Goal: Find specific page/section: Find specific page/section

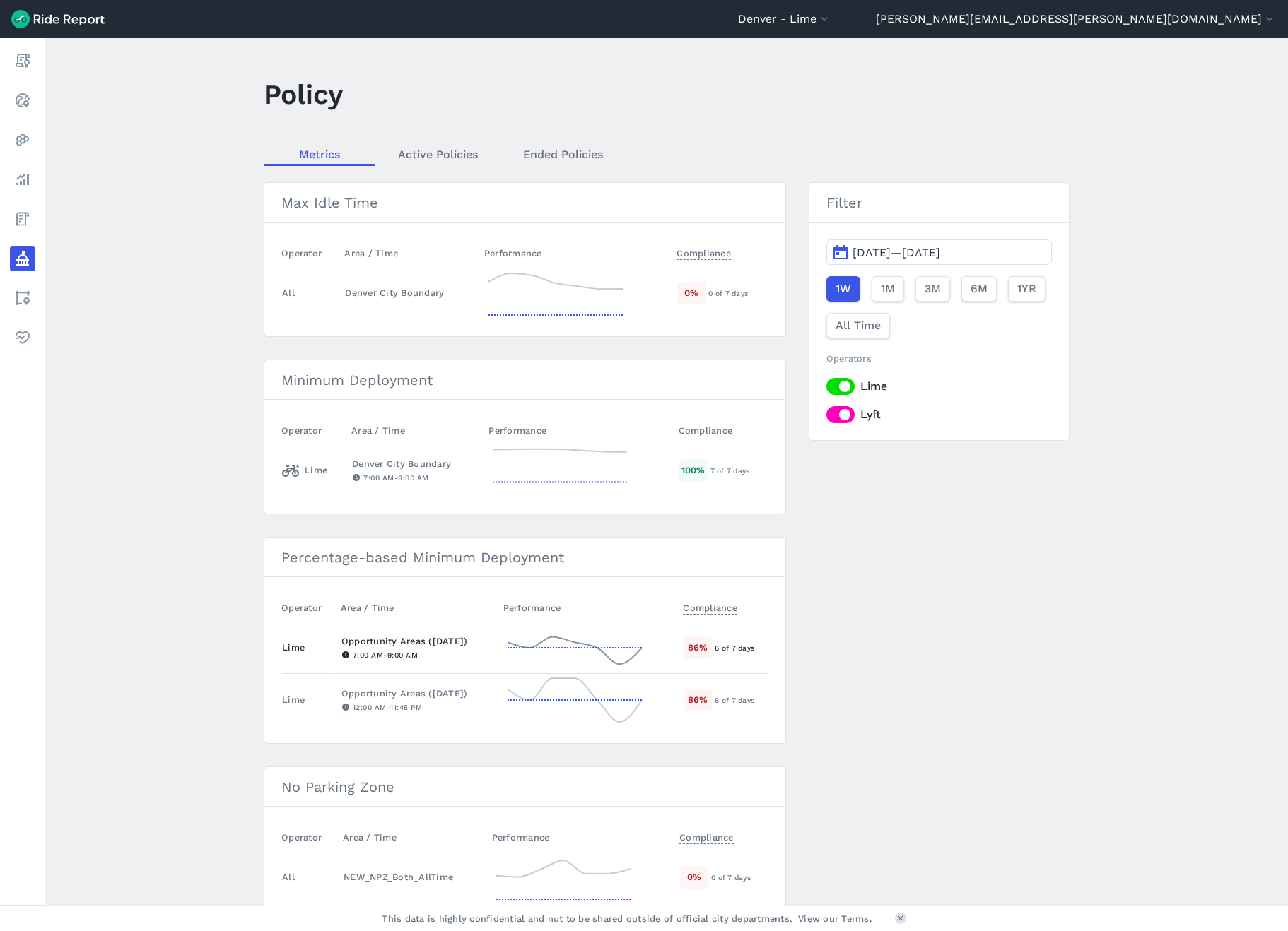
click at [562, 638] on icon at bounding box center [574, 648] width 142 height 51
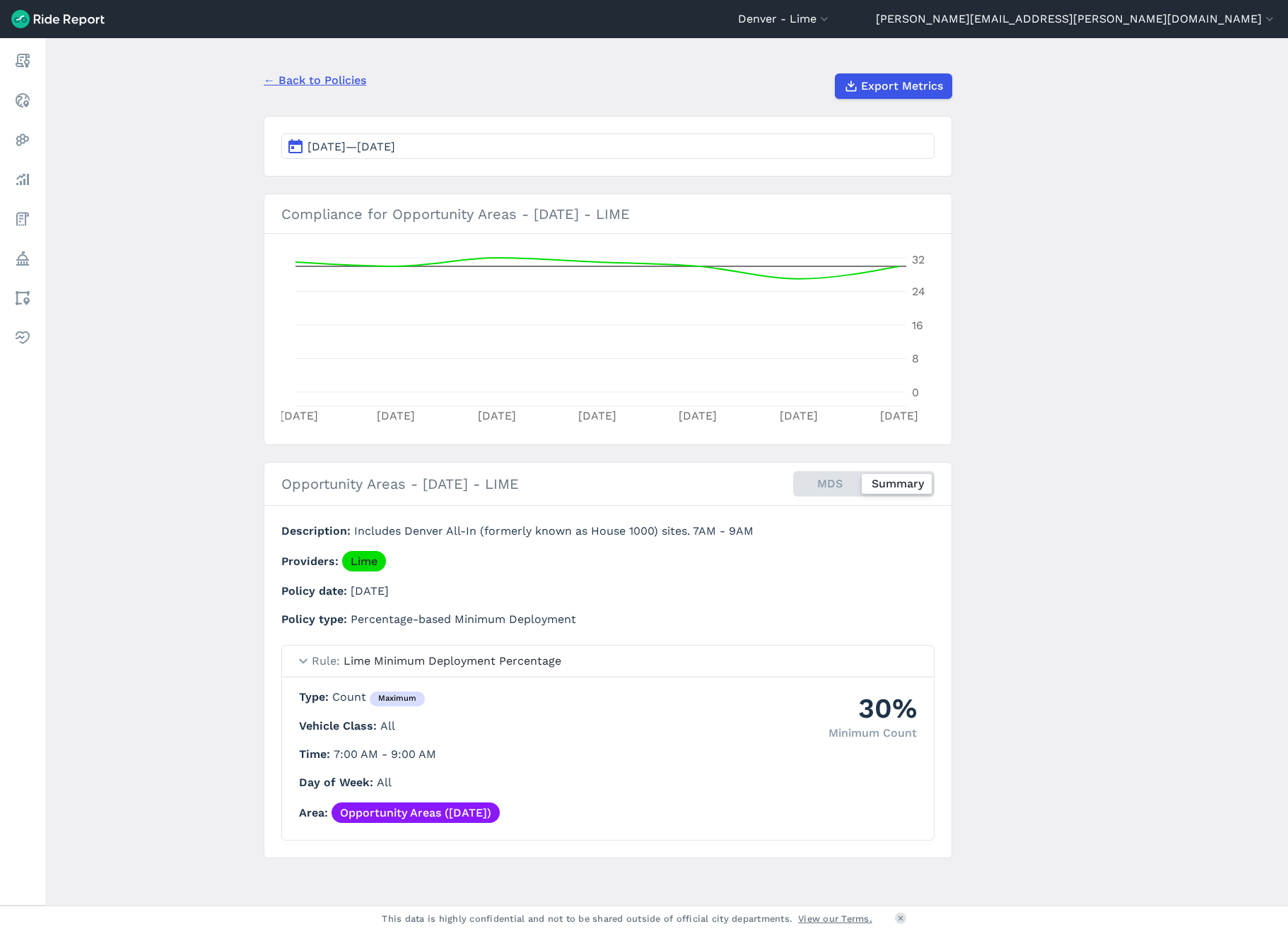
scroll to position [106, 0]
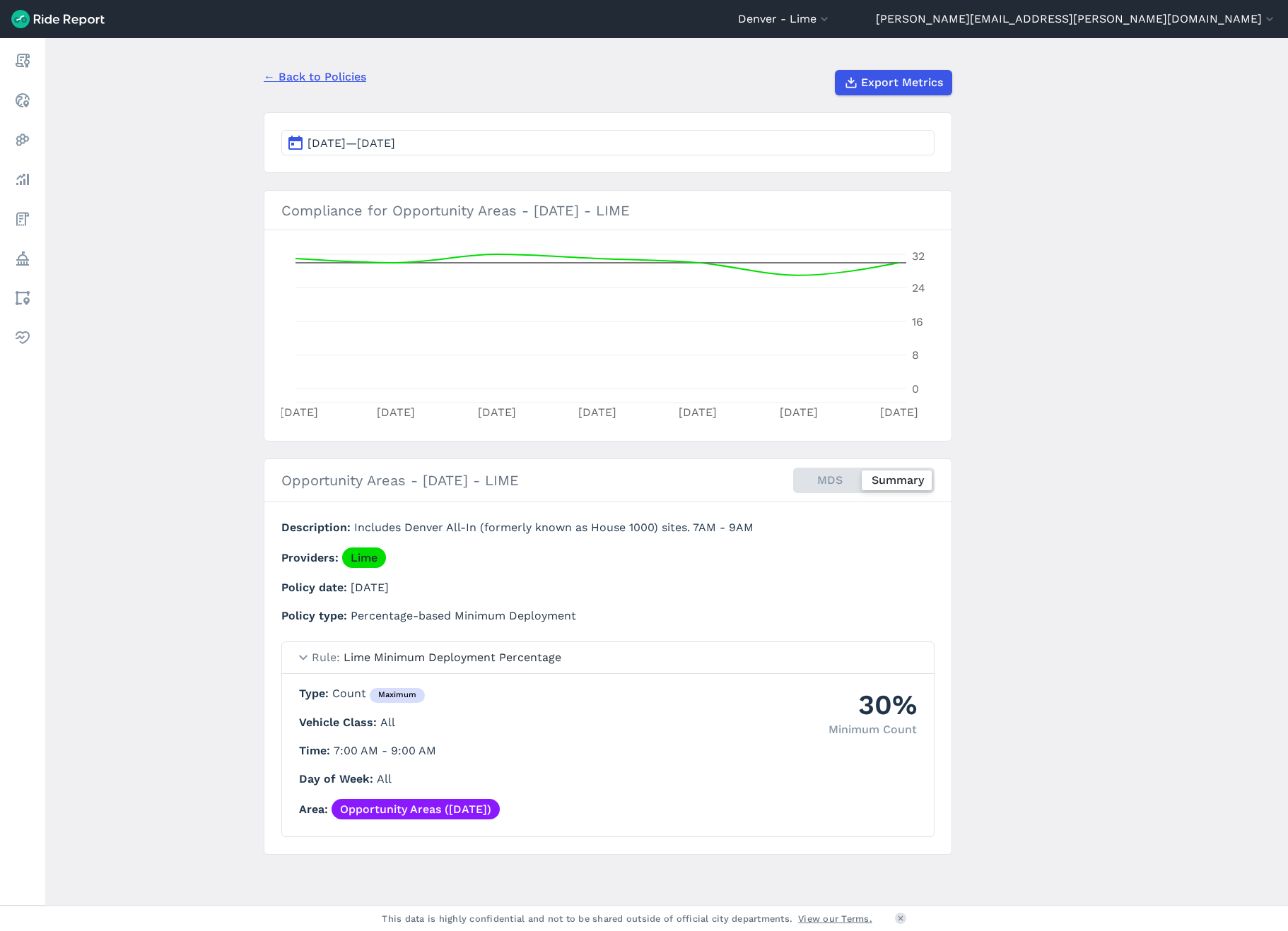
click at [324, 72] on link "← Back to Policies" at bounding box center [315, 77] width 103 height 17
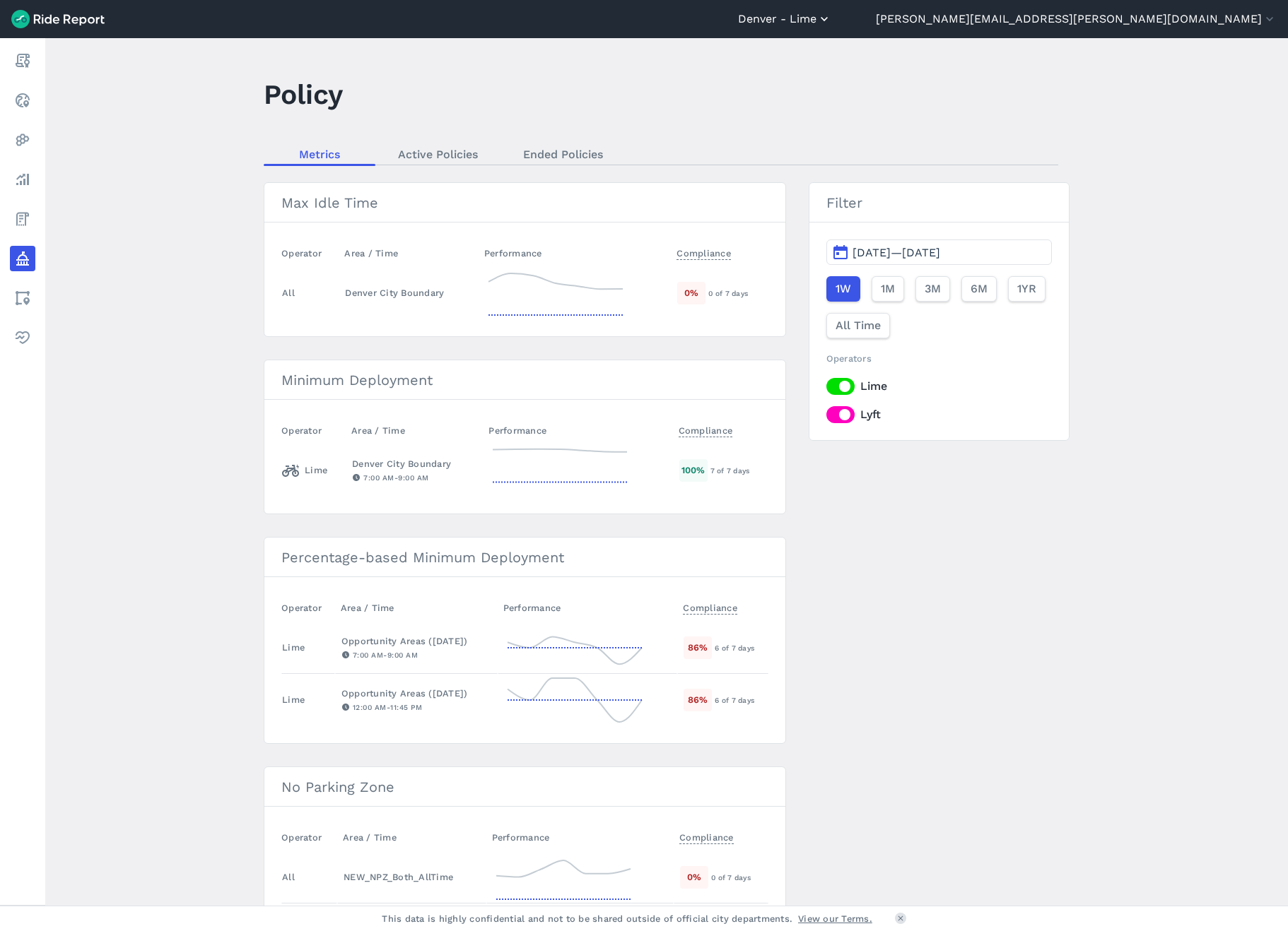
click at [832, 15] on button "Denver - Lime" at bounding box center [784, 19] width 94 height 17
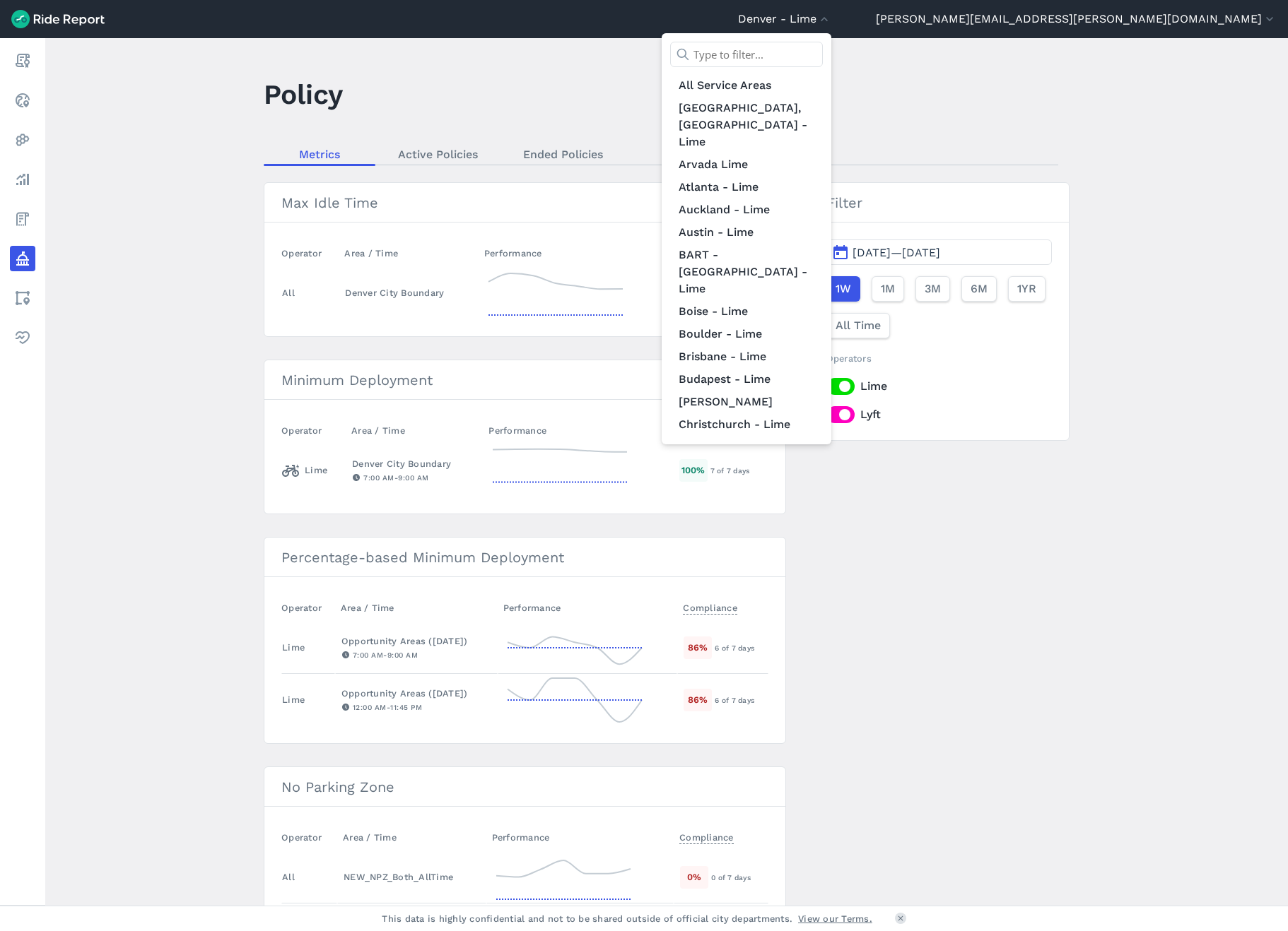
click at [823, 56] on input "text" at bounding box center [746, 54] width 152 height 26
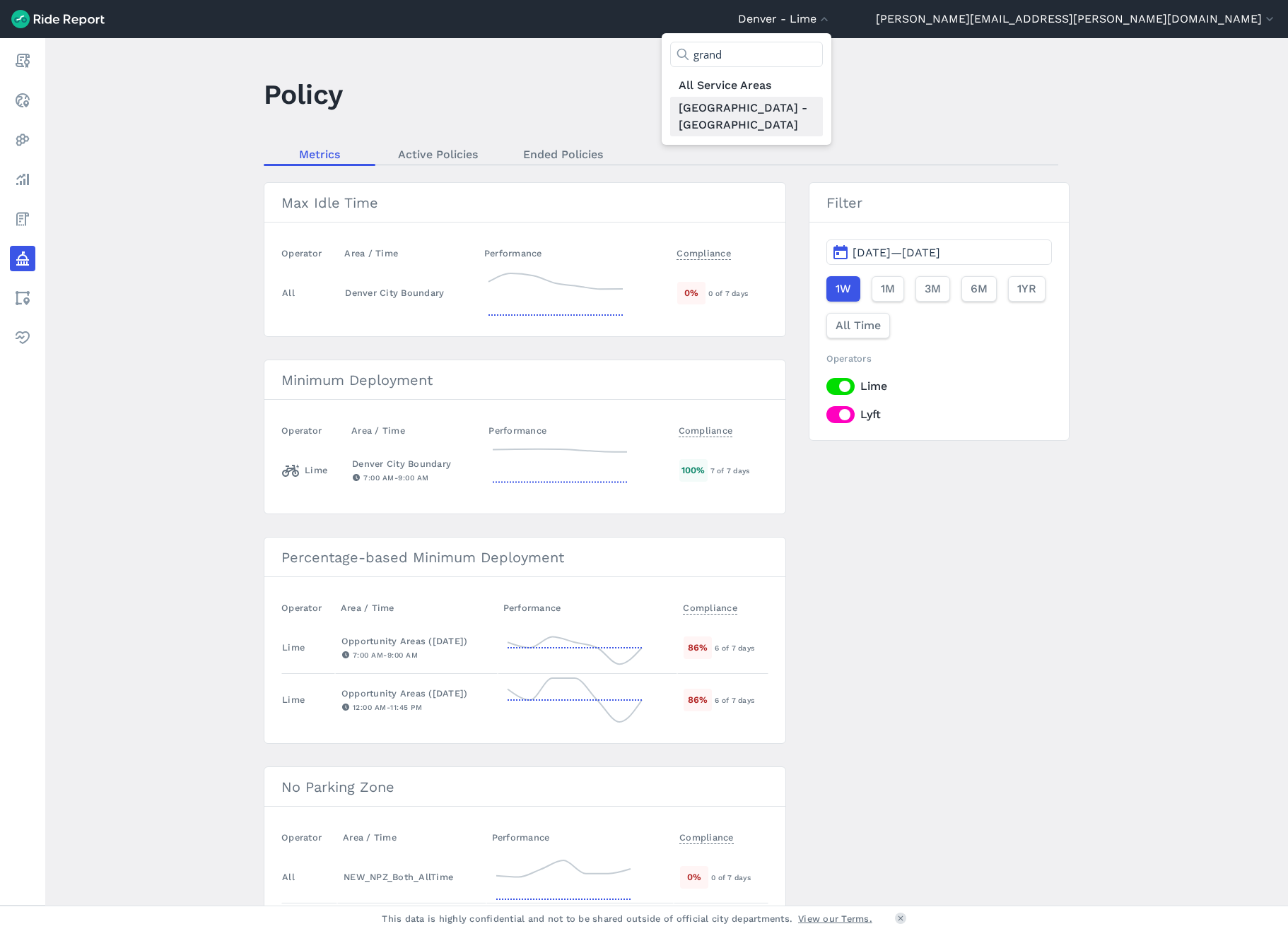
type input "grand"
click at [823, 104] on link "[GEOGRAPHIC_DATA] - [GEOGRAPHIC_DATA]" at bounding box center [746, 117] width 152 height 39
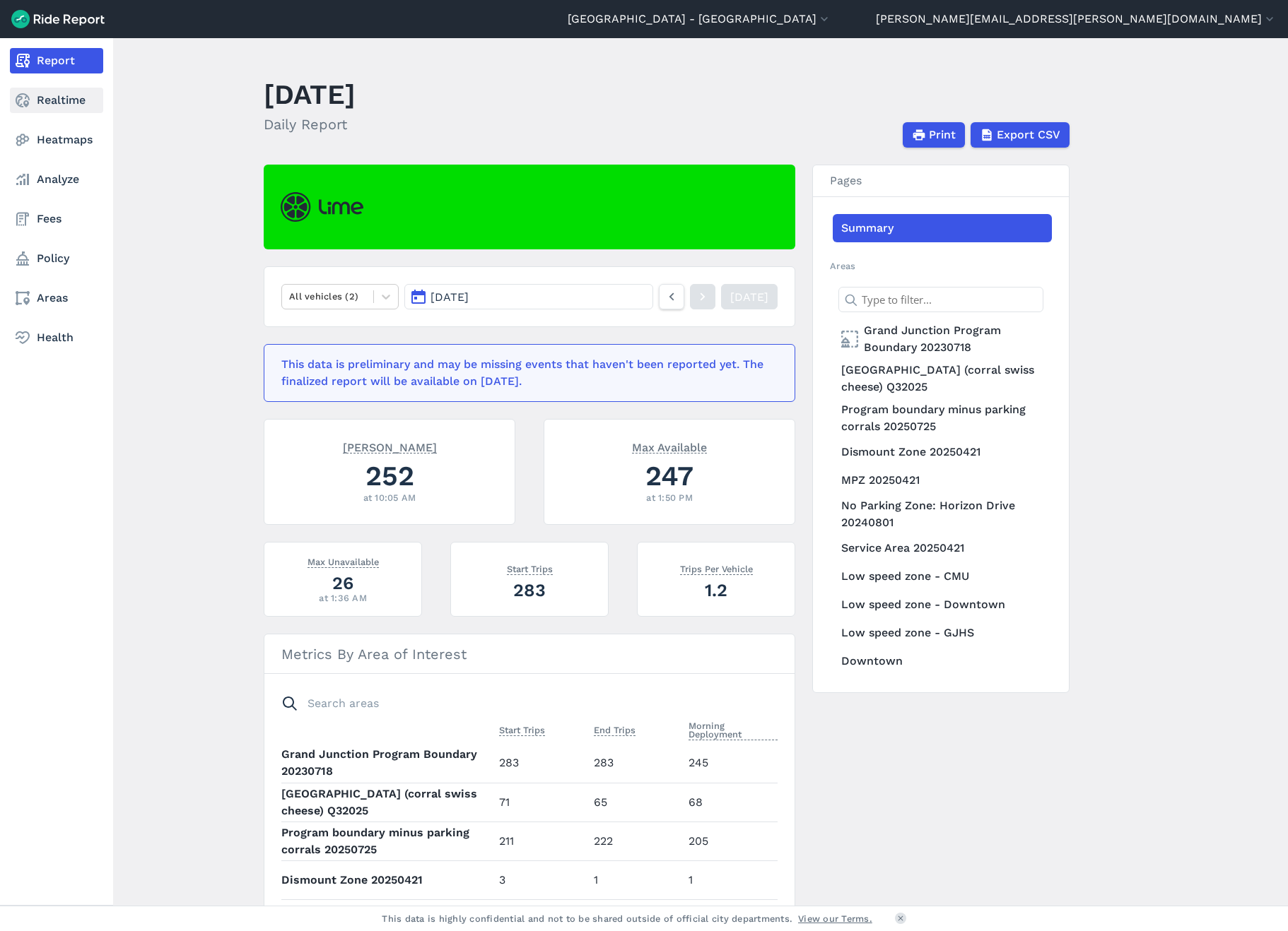
click at [32, 99] on link "Realtime" at bounding box center [56, 100] width 94 height 26
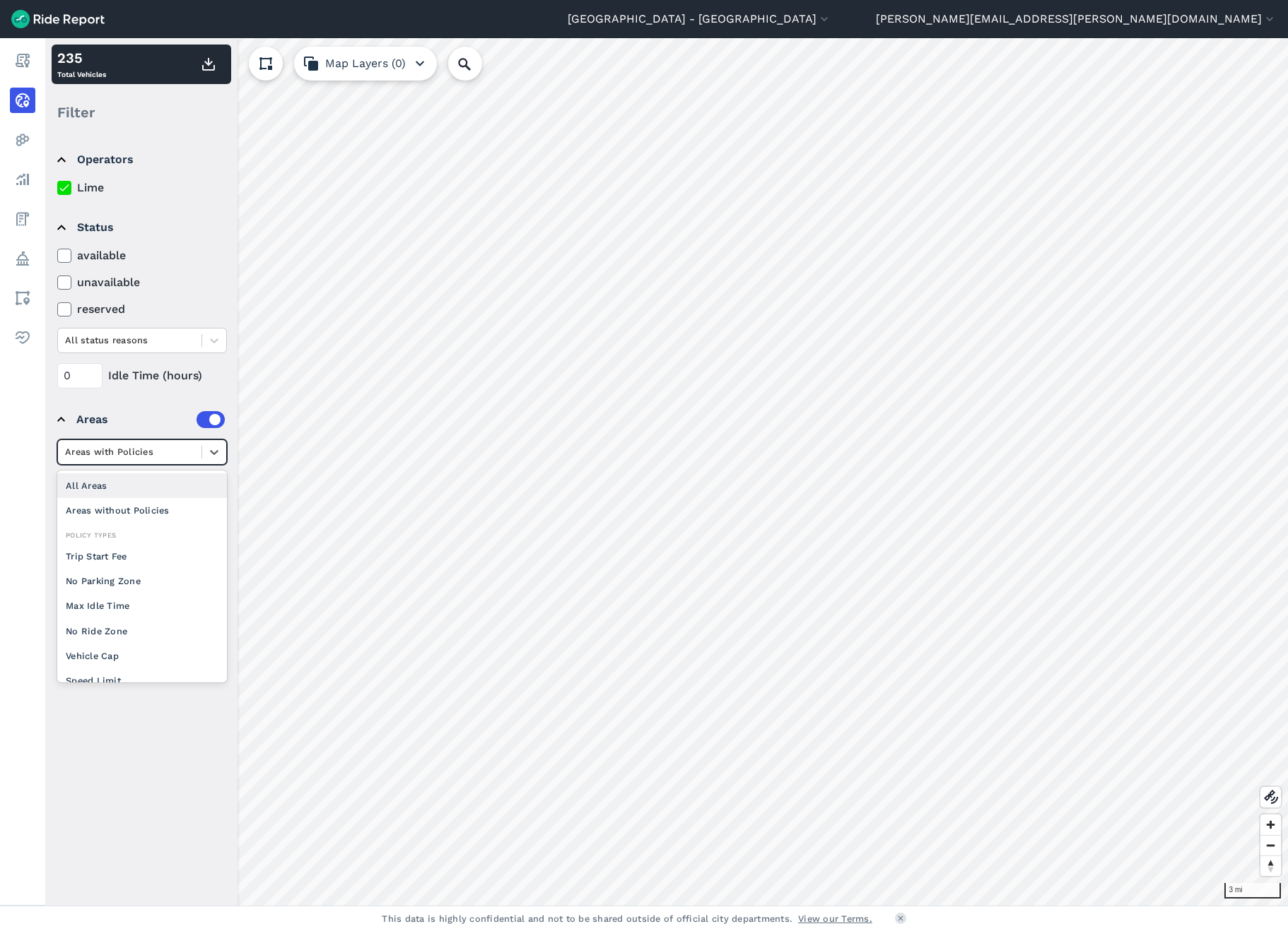
click at [129, 453] on div at bounding box center [129, 452] width 129 height 16
click at [128, 415] on div "Areas" at bounding box center [151, 420] width 149 height 17
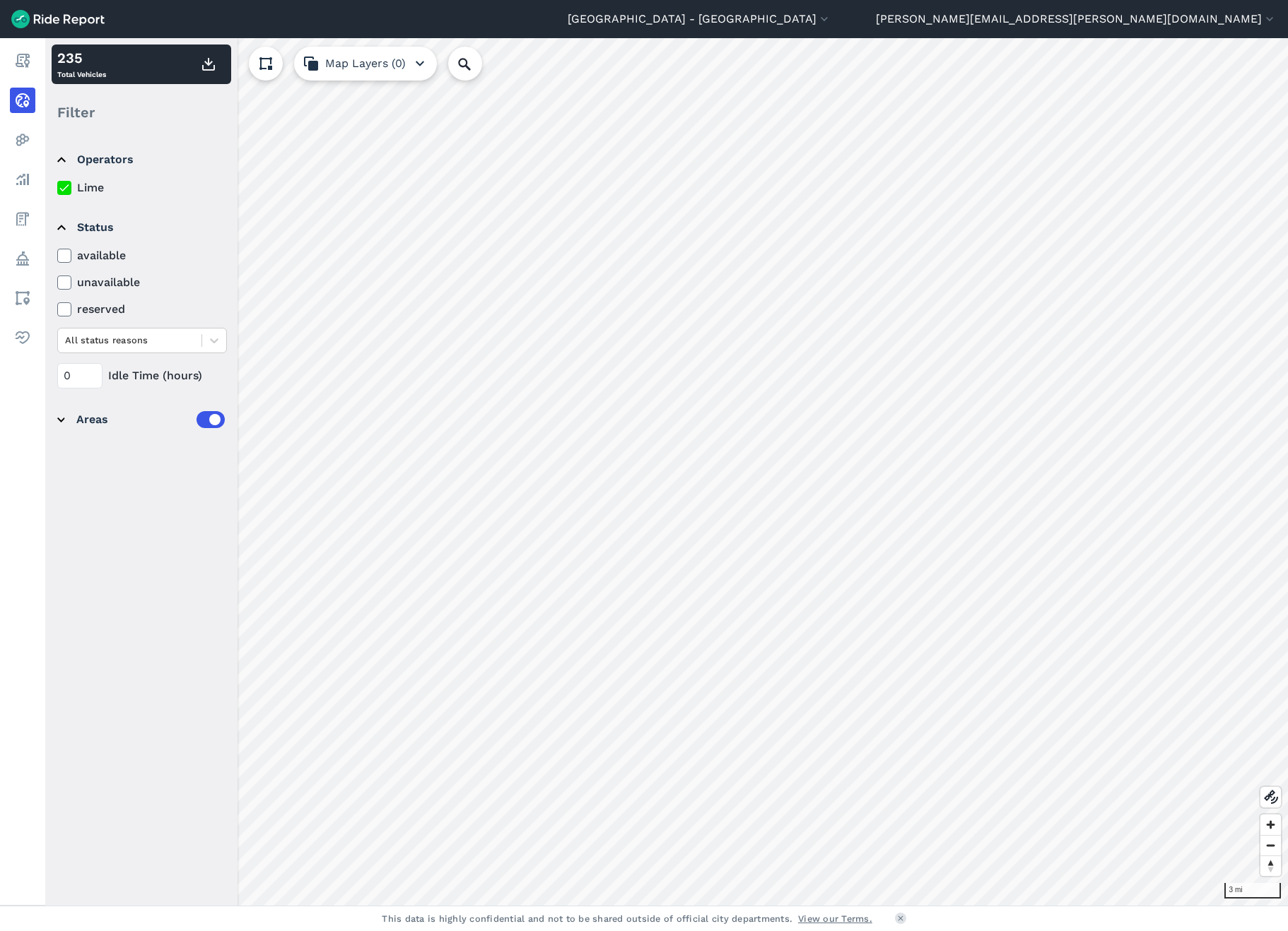
click at [69, 421] on summary "Areas" at bounding box center [141, 420] width 168 height 39
click at [188, 489] on icon at bounding box center [188, 488] width 6 height 7
click at [190, 487] on icon at bounding box center [188, 488] width 6 height 7
click at [114, 493] on icon "Remove Areas (9)" at bounding box center [115, 487] width 10 height 10
click at [217, 488] on icon at bounding box center [215, 489] width 9 height 5
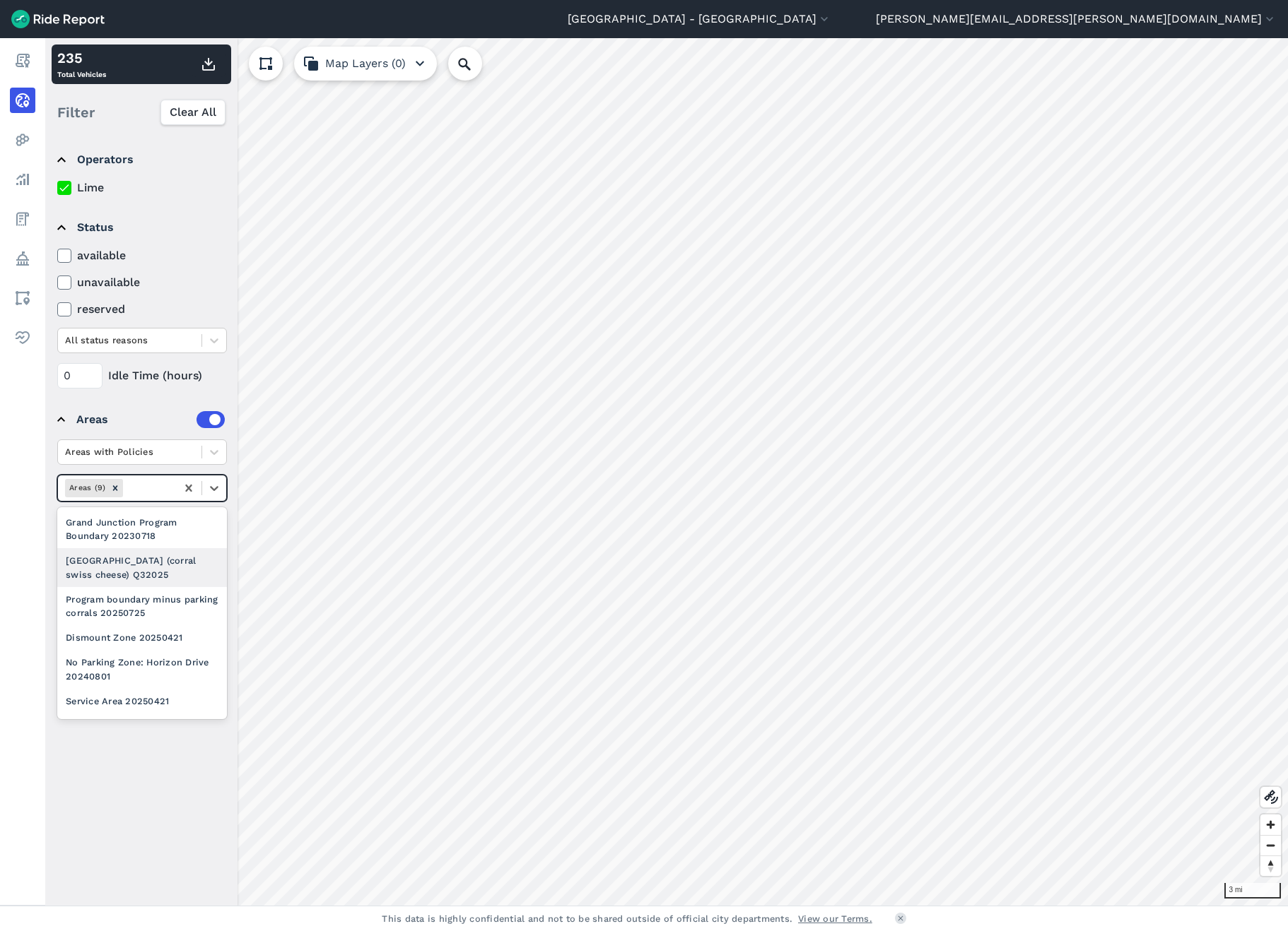
click at [159, 574] on div "[GEOGRAPHIC_DATA] (corral swiss cheese) Q32025" at bounding box center [142, 567] width 169 height 38
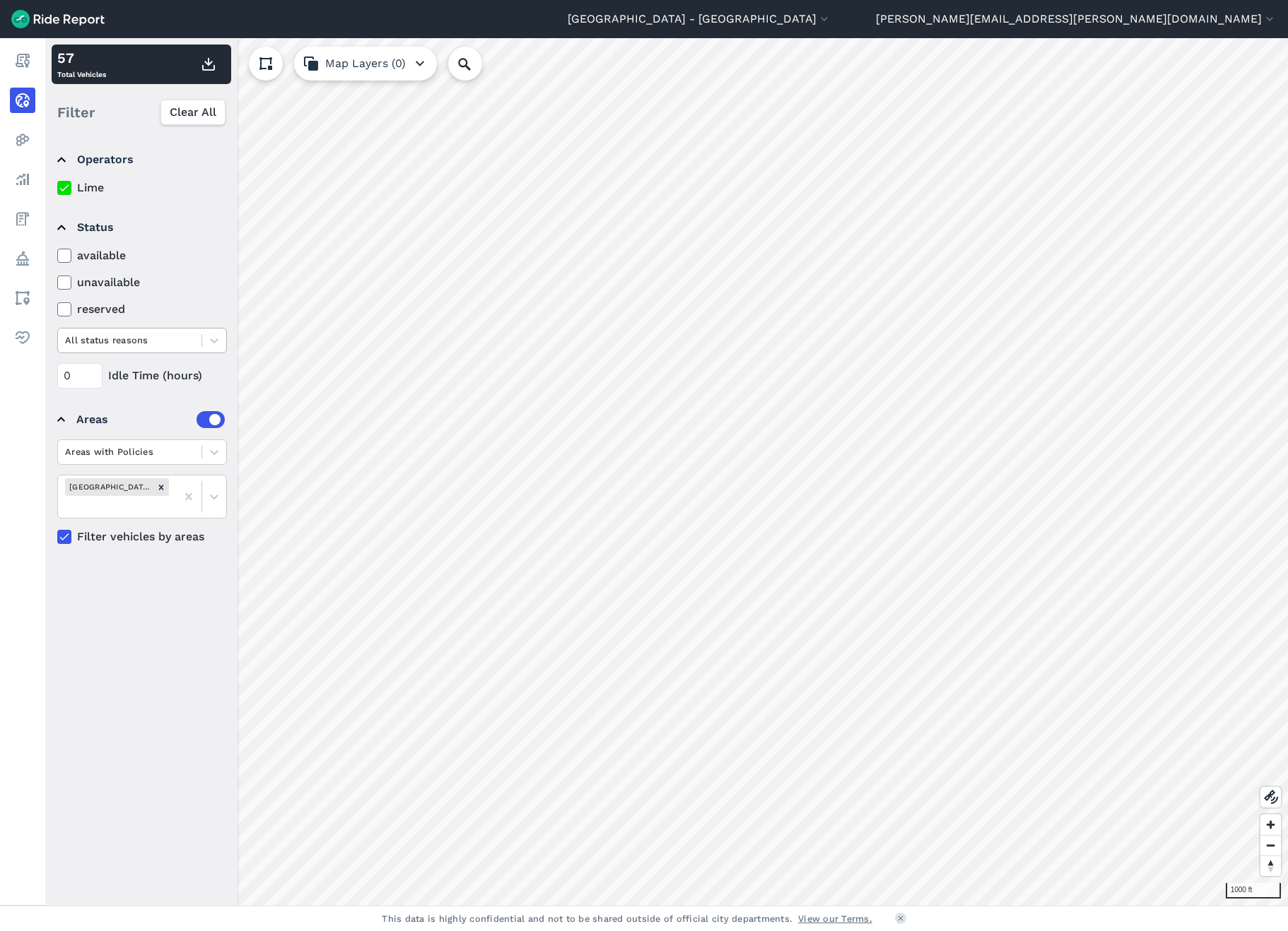
click at [191, 347] on div at bounding box center [129, 340] width 129 height 16
click at [174, 384] on div "Provider Drop Off" at bounding box center [142, 374] width 169 height 25
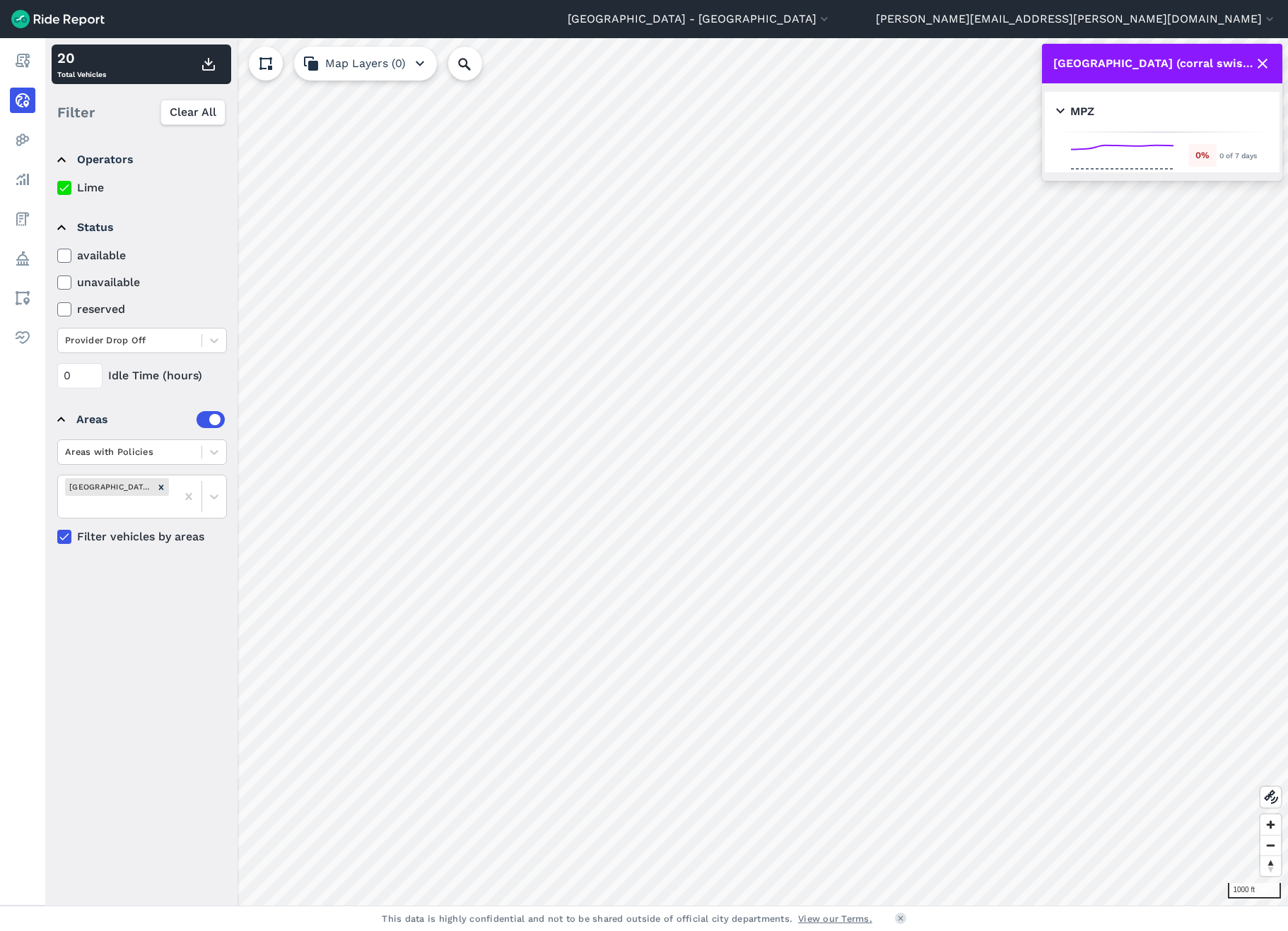
click at [1267, 61] on icon at bounding box center [1262, 63] width 17 height 17
click at [1260, 58] on icon at bounding box center [1262, 63] width 17 height 17
